Goal: Task Accomplishment & Management: Use online tool/utility

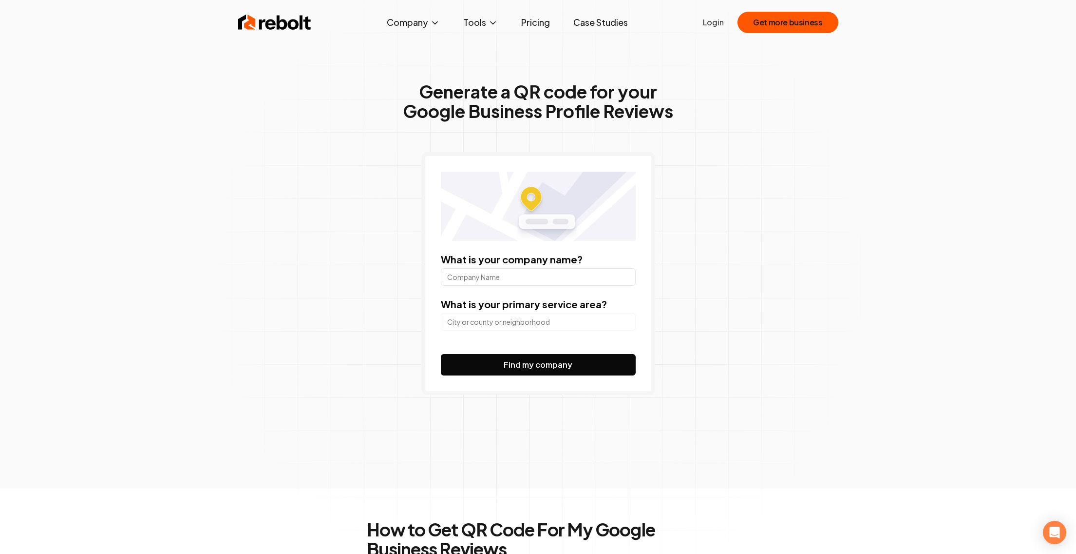
click at [535, 280] on input "What is your company name?" at bounding box center [538, 277] width 195 height 18
type input "JK Medical Clinic"
click at [594, 321] on input "search" at bounding box center [538, 322] width 195 height 18
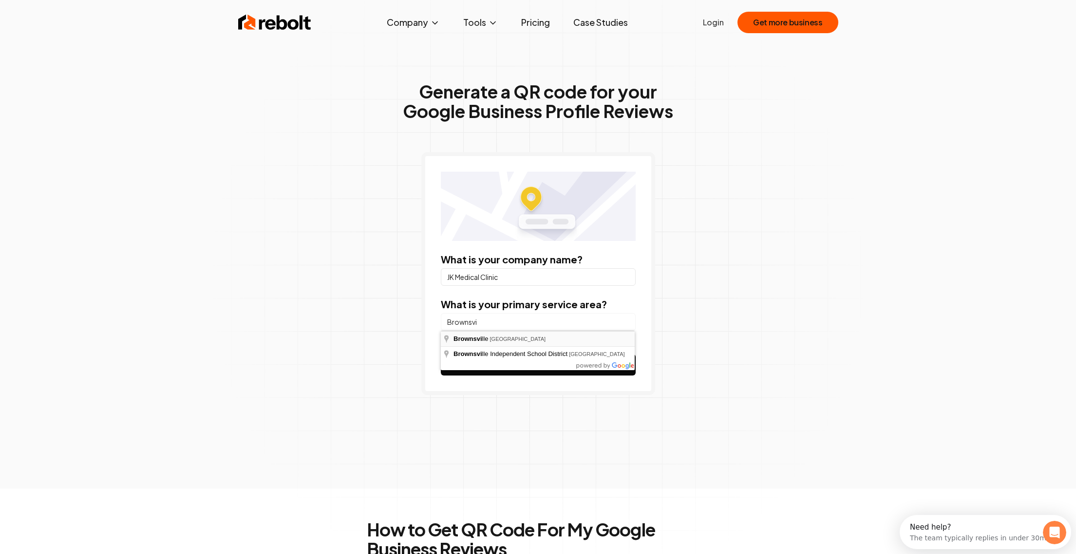
type input "[GEOGRAPHIC_DATA], [GEOGRAPHIC_DATA]"
click at [549, 363] on button "Find my company" at bounding box center [538, 364] width 195 height 21
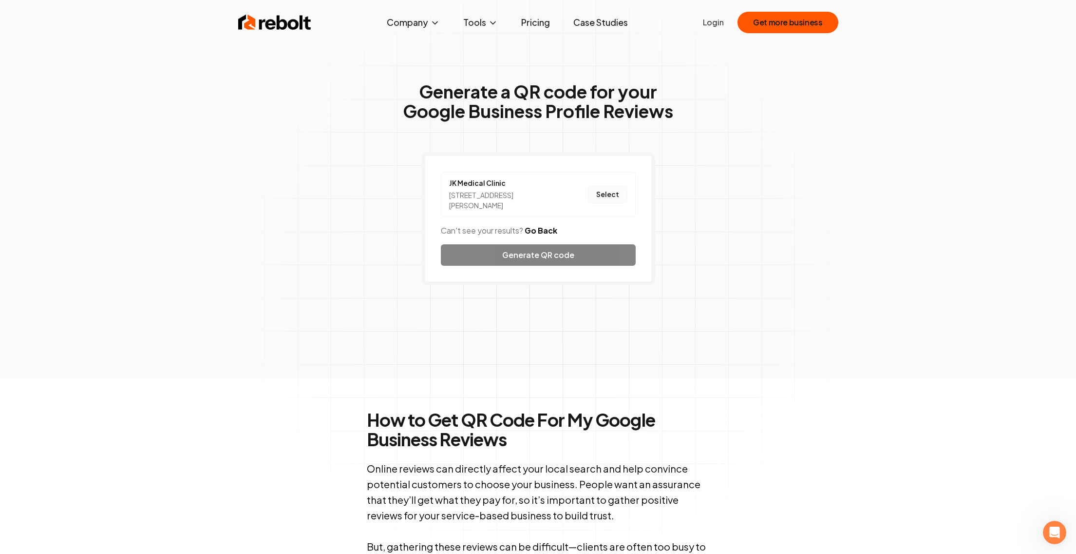
click at [610, 194] on button "Select" at bounding box center [607, 195] width 39 height 18
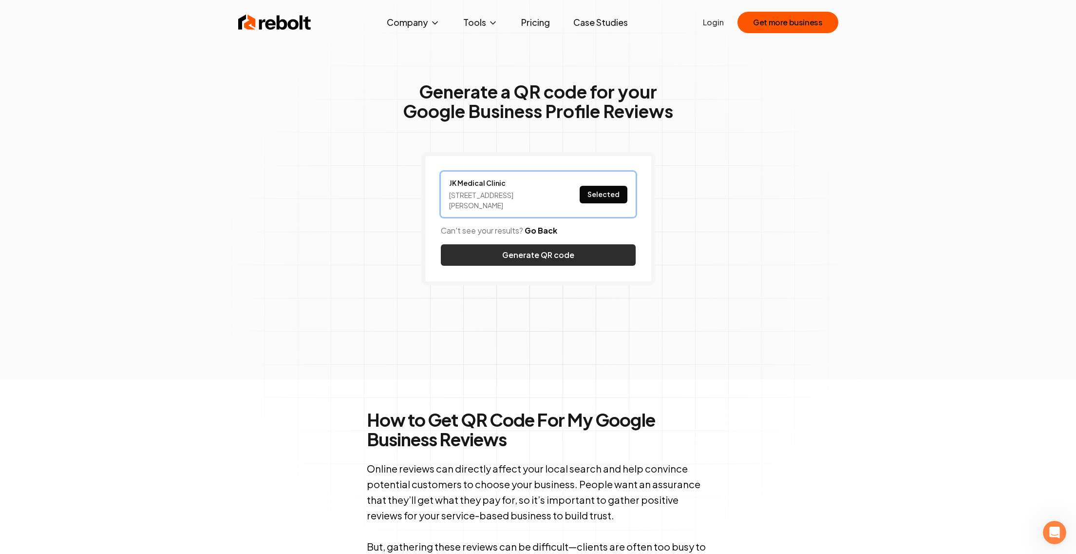
click at [591, 252] on button "Generate QR code" at bounding box center [538, 254] width 195 height 21
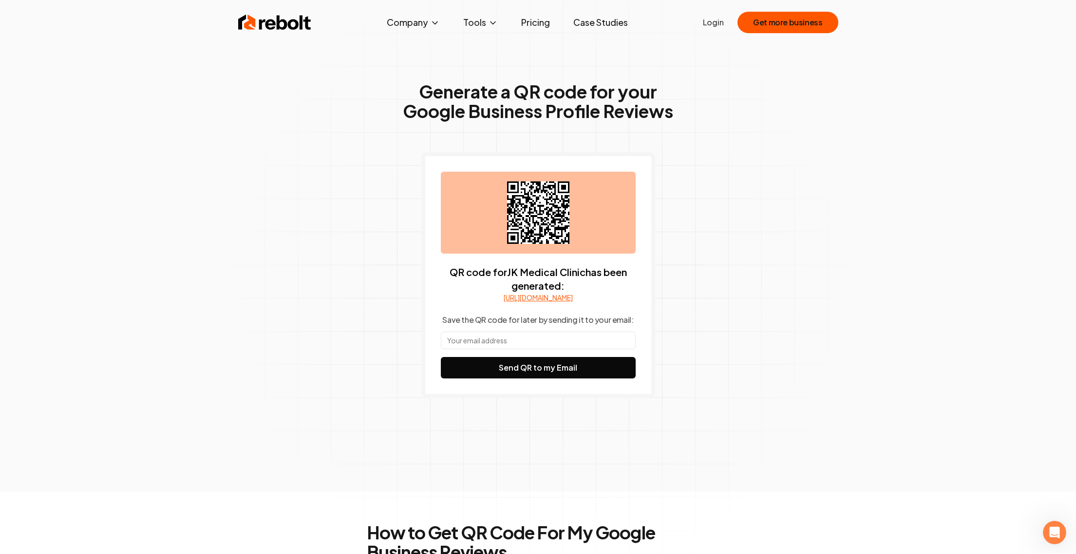
drag, startPoint x: 537, startPoint y: 215, endPoint x: 583, endPoint y: 224, distance: 46.6
click at [583, 224] on div at bounding box center [538, 213] width 195 height 82
click at [600, 226] on div at bounding box center [538, 213] width 195 height 82
click at [536, 349] on input "text" at bounding box center [538, 340] width 195 height 18
type input "[PERSON_NAME][DOMAIN_NAME][EMAIL_ADDRESS][PERSON_NAME][DOMAIN_NAME]"
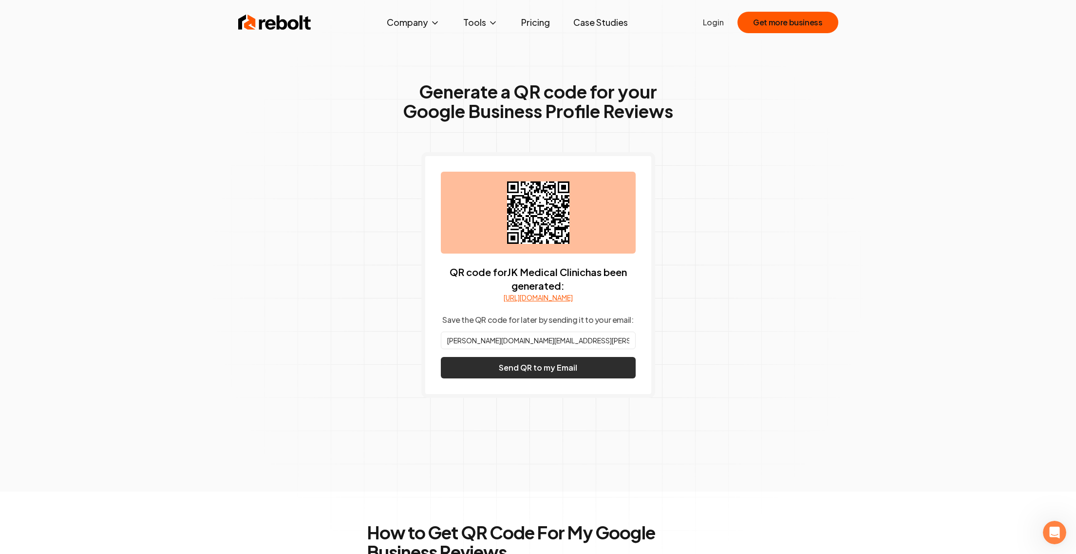
click at [528, 378] on button "Send QR to my Email" at bounding box center [538, 367] width 195 height 21
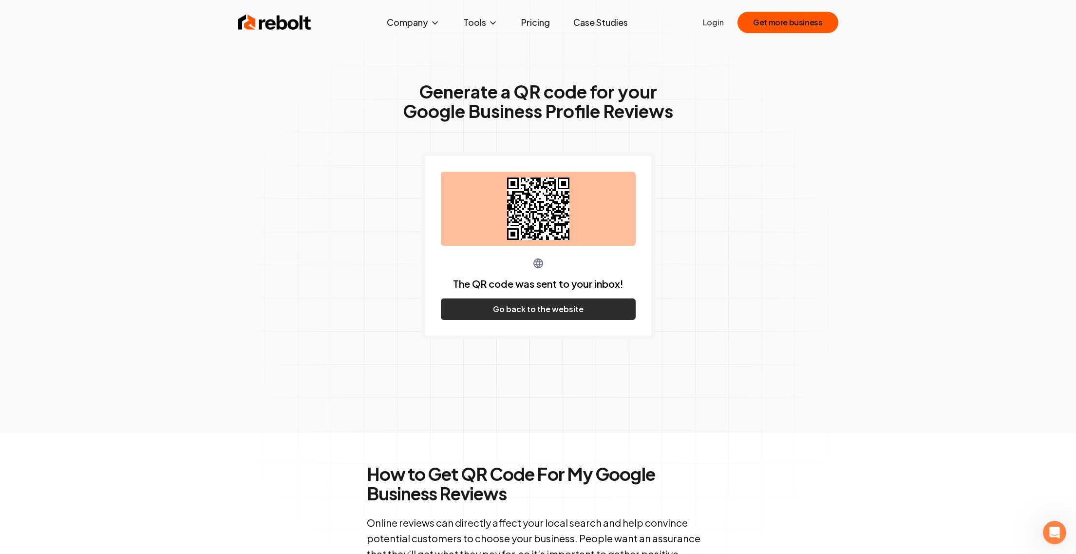
click at [514, 315] on button "Go back to the website" at bounding box center [538, 308] width 195 height 21
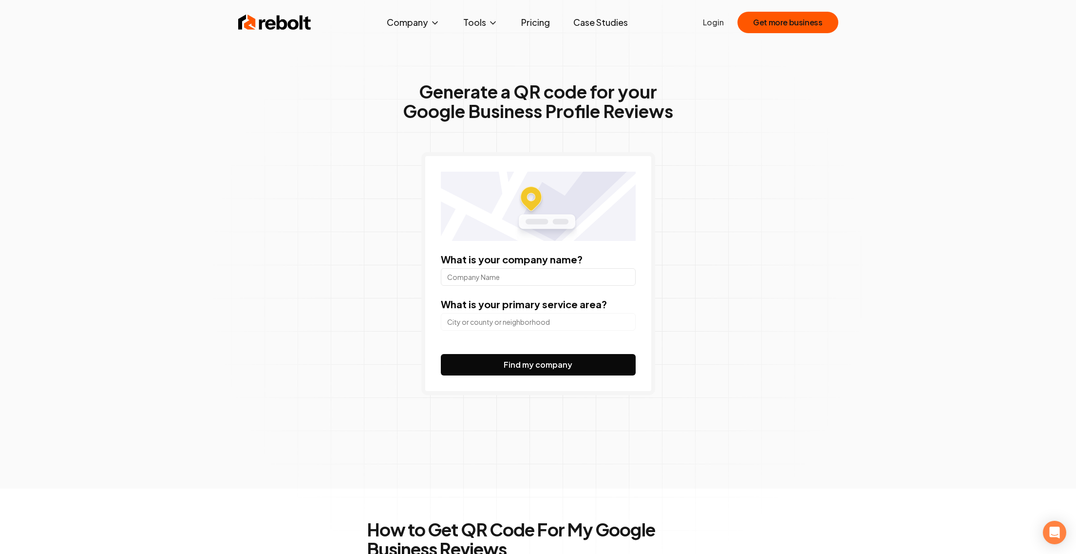
click at [523, 276] on input "What is your company name?" at bounding box center [538, 277] width 195 height 18
type input "JK Medical Clinic"
click at [515, 319] on input "search" at bounding box center [538, 322] width 195 height 18
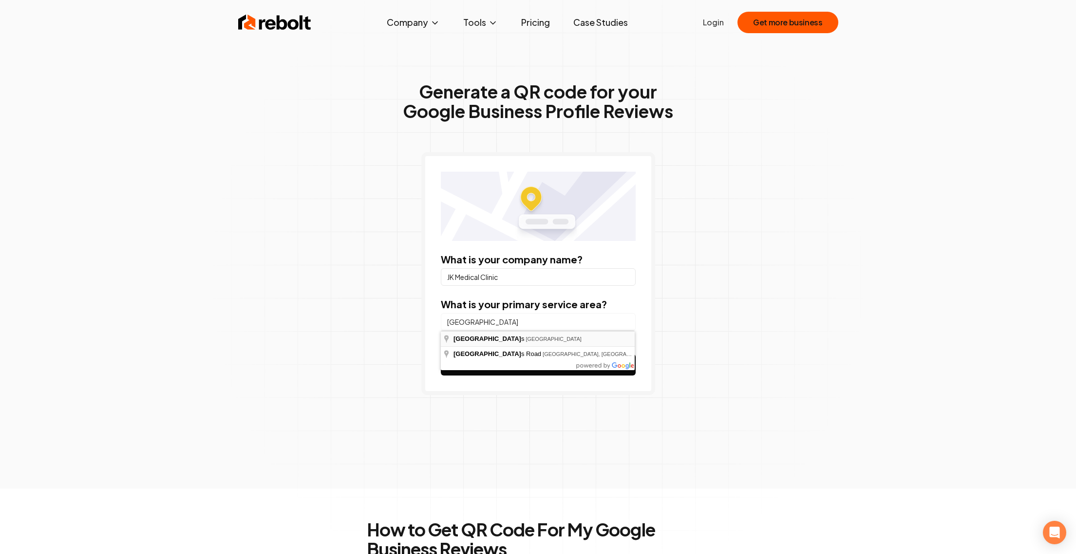
type input "Los Fresnos, TX"
click at [506, 366] on button "Find my company" at bounding box center [538, 364] width 195 height 21
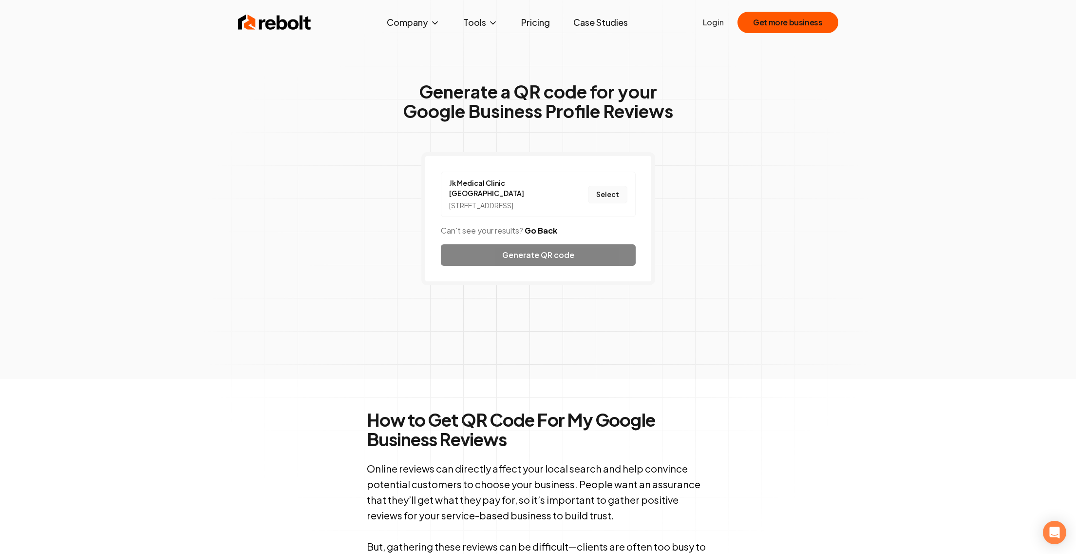
click at [615, 196] on button "Select" at bounding box center [607, 195] width 39 height 18
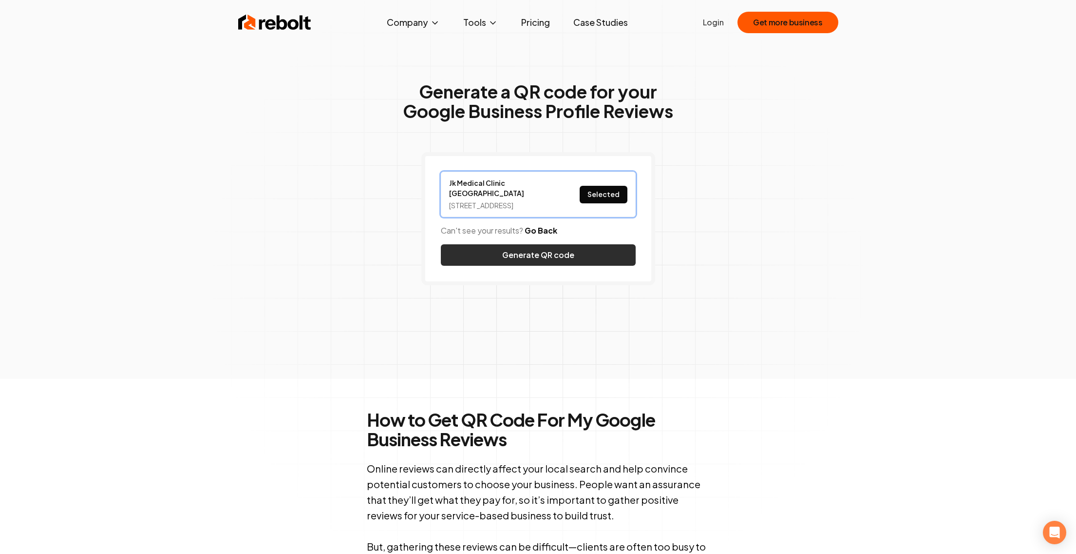
click at [577, 248] on button "Generate QR code" at bounding box center [538, 254] width 195 height 21
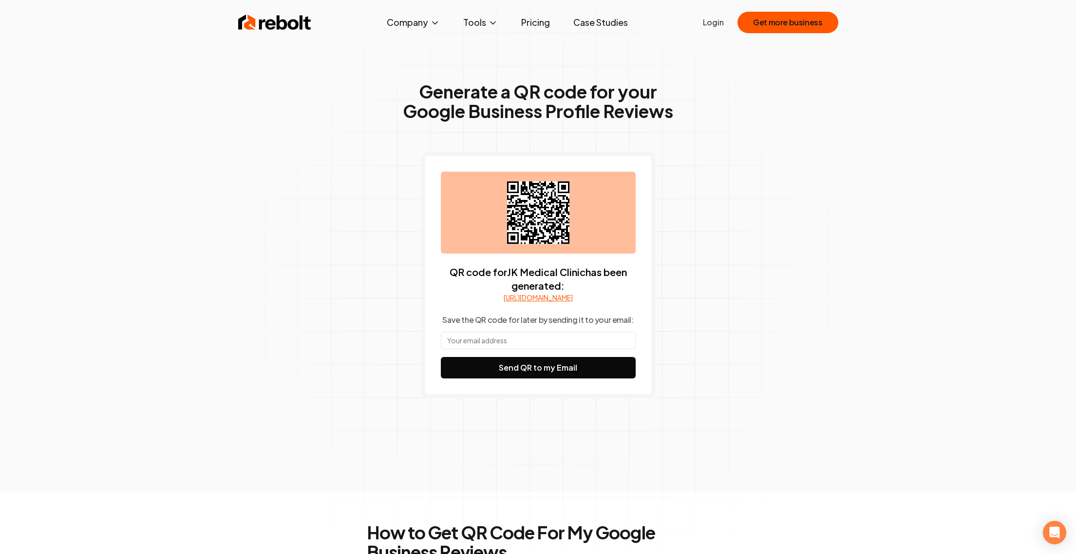
click at [554, 344] on input "text" at bounding box center [538, 340] width 195 height 18
type input "[PERSON_NAME][DOMAIN_NAME][EMAIL_ADDRESS][PERSON_NAME][DOMAIN_NAME]"
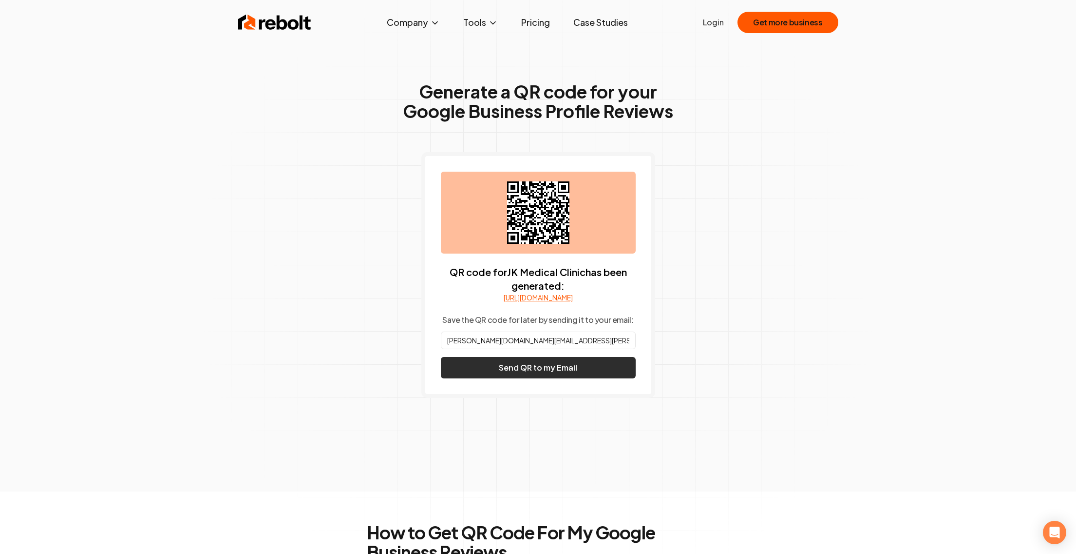
click at [569, 375] on button "Send QR to my Email" at bounding box center [538, 367] width 195 height 21
